Goal: Navigation & Orientation: Find specific page/section

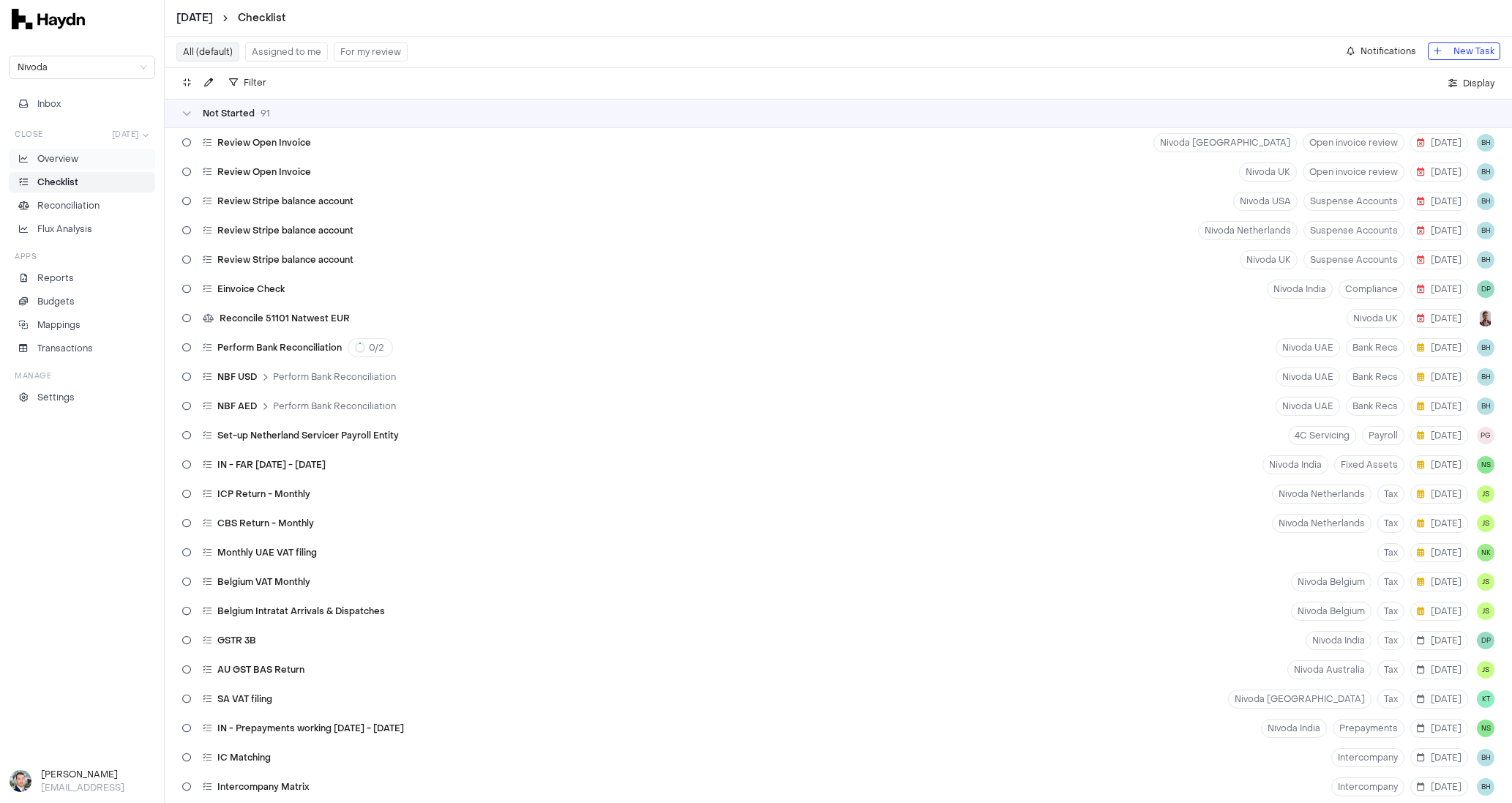
click at [59, 161] on p "Overview" at bounding box center [57, 158] width 41 height 13
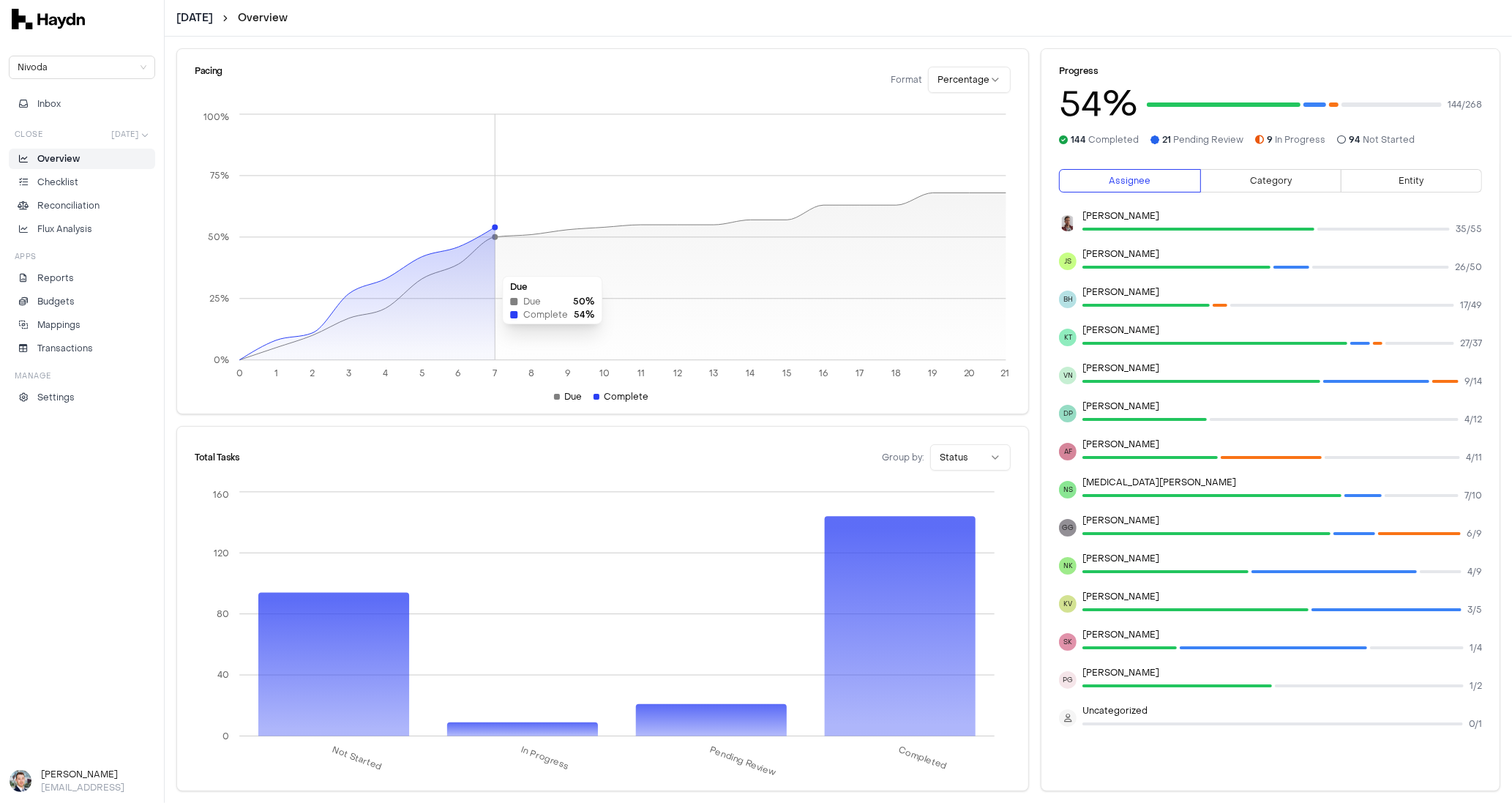
drag, startPoint x: 291, startPoint y: 337, endPoint x: 505, endPoint y: 268, distance: 224.8
click at [505, 268] on icon "0 1 2 3 4 5 6 7 8 9 10 11 12 13 14 15 16 17 18 19 20 21 0% 25% 50% 75% 100%" at bounding box center [602, 283] width 816 height 347
click at [699, 239] on icon at bounding box center [623, 276] width 767 height 167
click at [64, 179] on p "Checklist" at bounding box center [57, 182] width 41 height 13
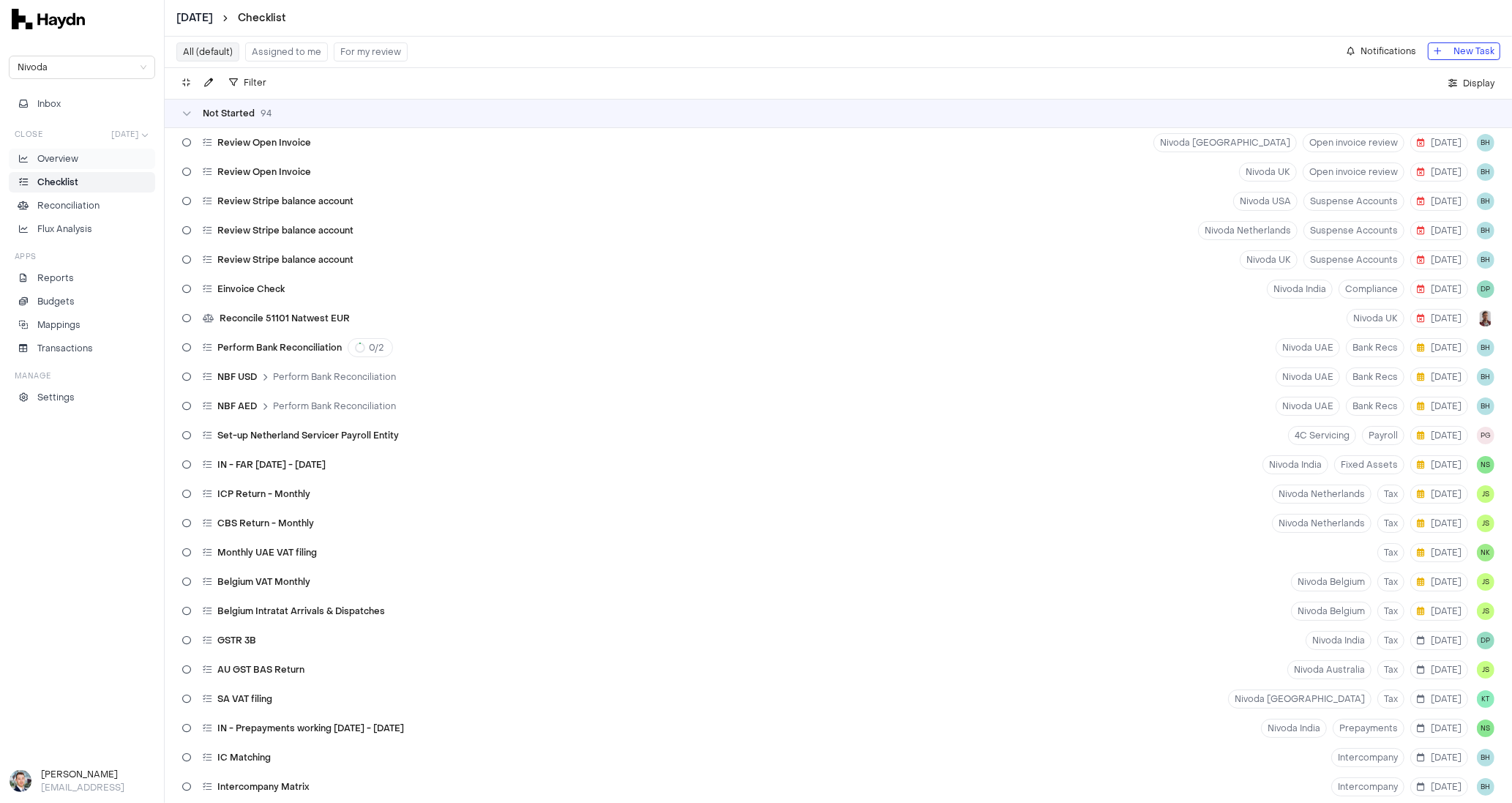
click at [73, 154] on p "Overview" at bounding box center [57, 158] width 41 height 13
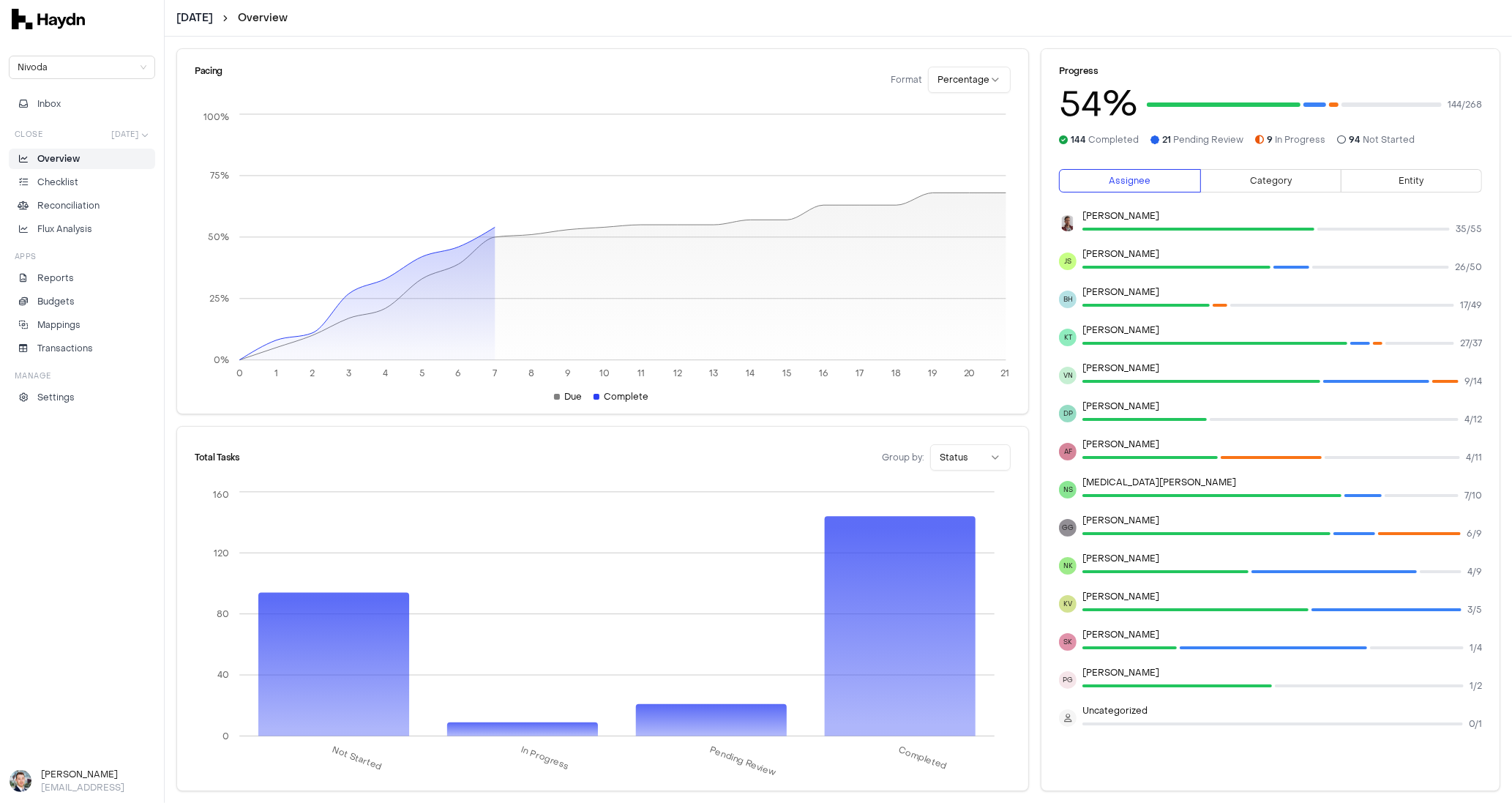
click at [73, 161] on p "Overview" at bounding box center [58, 158] width 43 height 13
